Goal: Find specific page/section: Find specific page/section

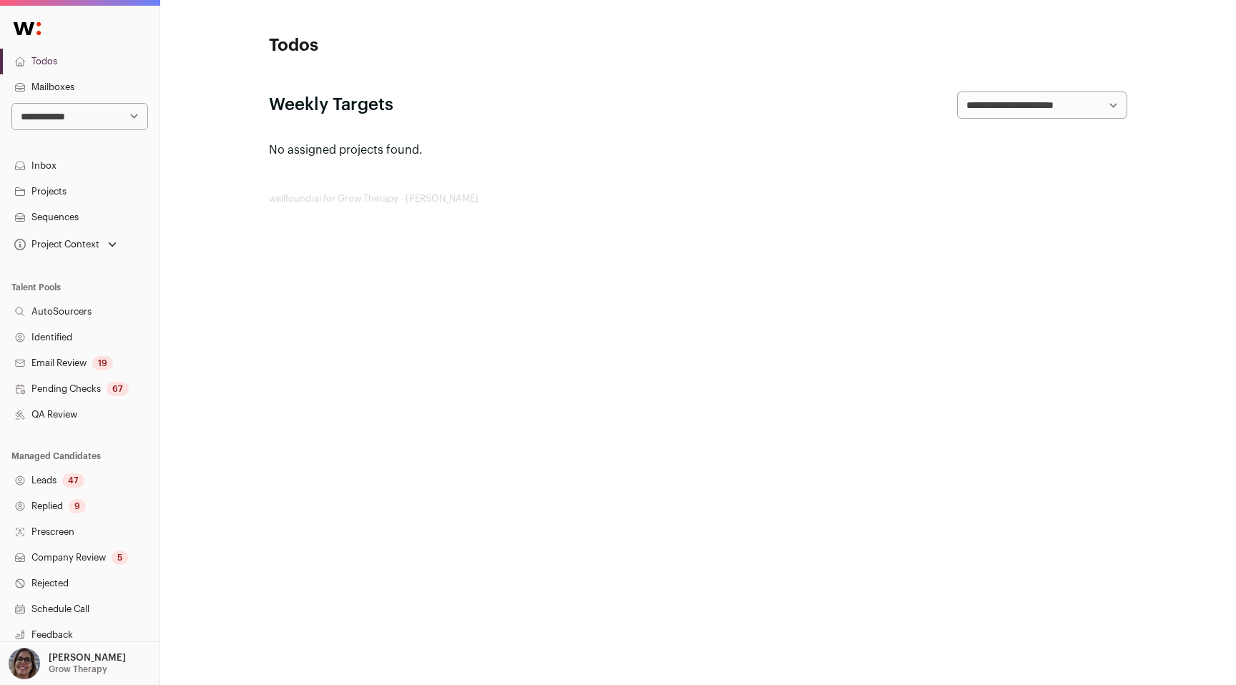
click at [50, 119] on select "**********" at bounding box center [79, 116] width 137 height 27
select select "*"
click at [11, 103] on select "**********" at bounding box center [79, 116] width 137 height 27
click at [69, 555] on link "Company Review 20" at bounding box center [80, 558] width 160 height 26
